Goal: Transaction & Acquisition: Purchase product/service

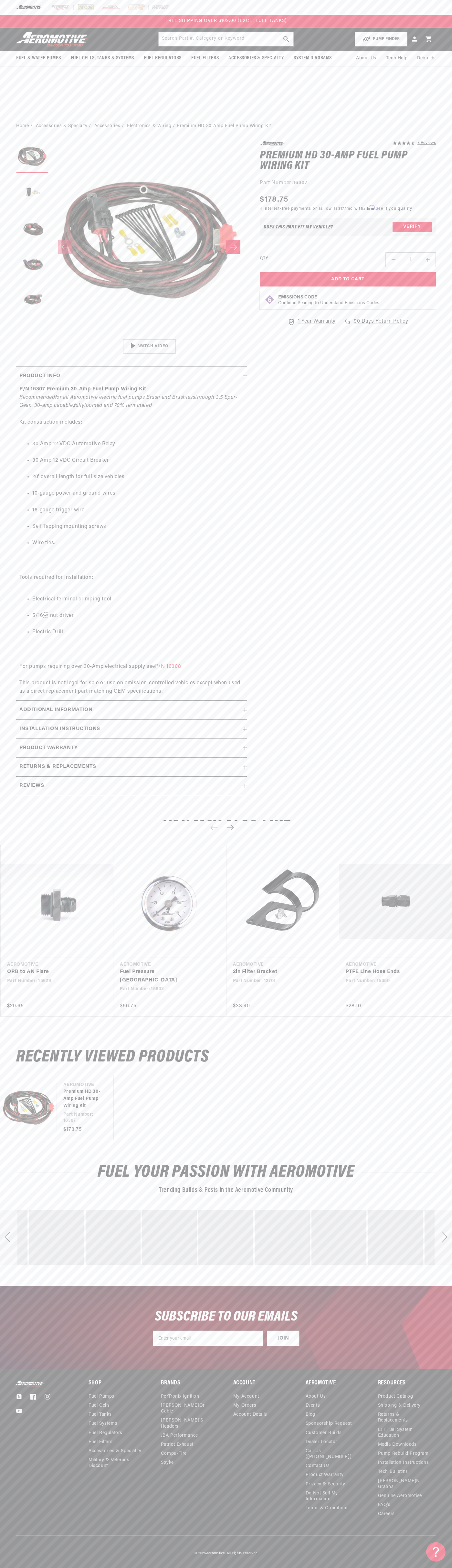
click at [361, 12] on div at bounding box center [226, 7] width 452 height 15
click at [423, 727] on div "4.5 star rating 8 Reviews Premium HD 30-Amp Fuel Pump Wiring Kit Premium HD 30-…" at bounding box center [341, 472] width 189 height 661
click at [266, 1563] on html "Skip to content Your cart Your cart is empty Loading... You may also like Subto…" at bounding box center [226, 784] width 452 height 1568
click at [23, 1285] on div "Fuel Your Passion with Aeromotive Trending Builds & Posts in the Aeromotive Com…" at bounding box center [226, 1219] width 452 height 135
